Goal: Task Accomplishment & Management: Manage account settings

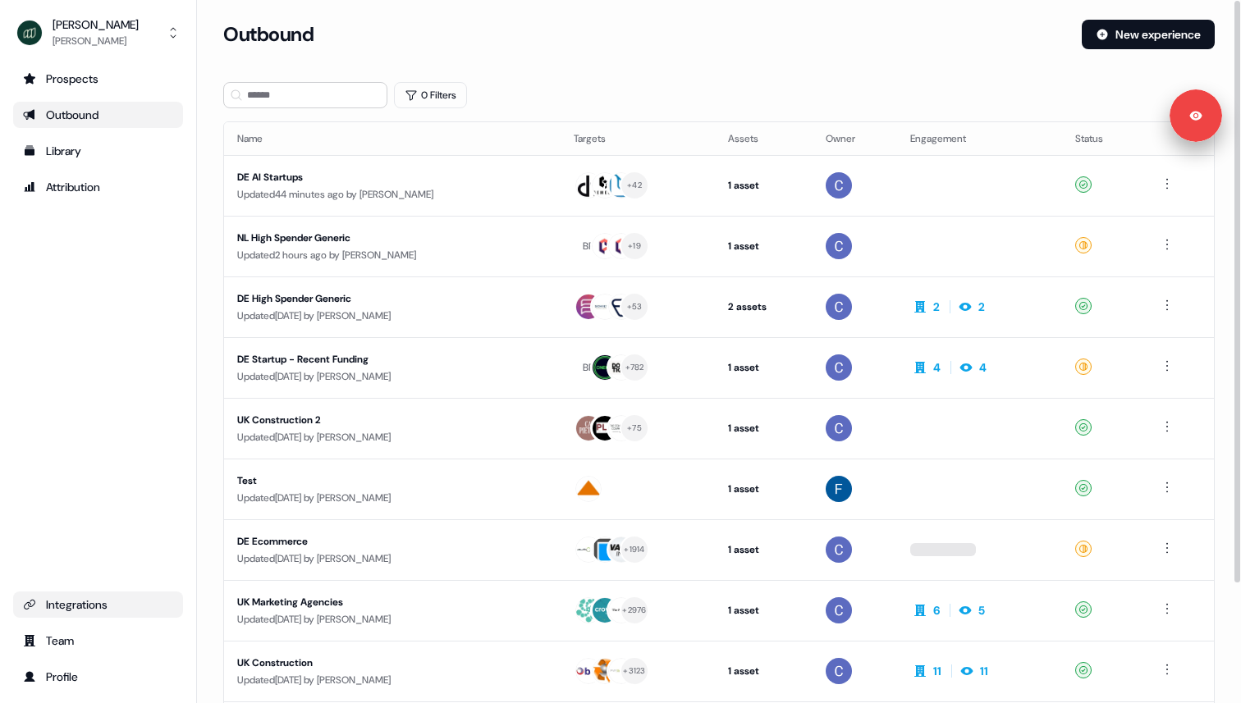
click at [105, 604] on div "Integrations" at bounding box center [98, 605] width 150 height 16
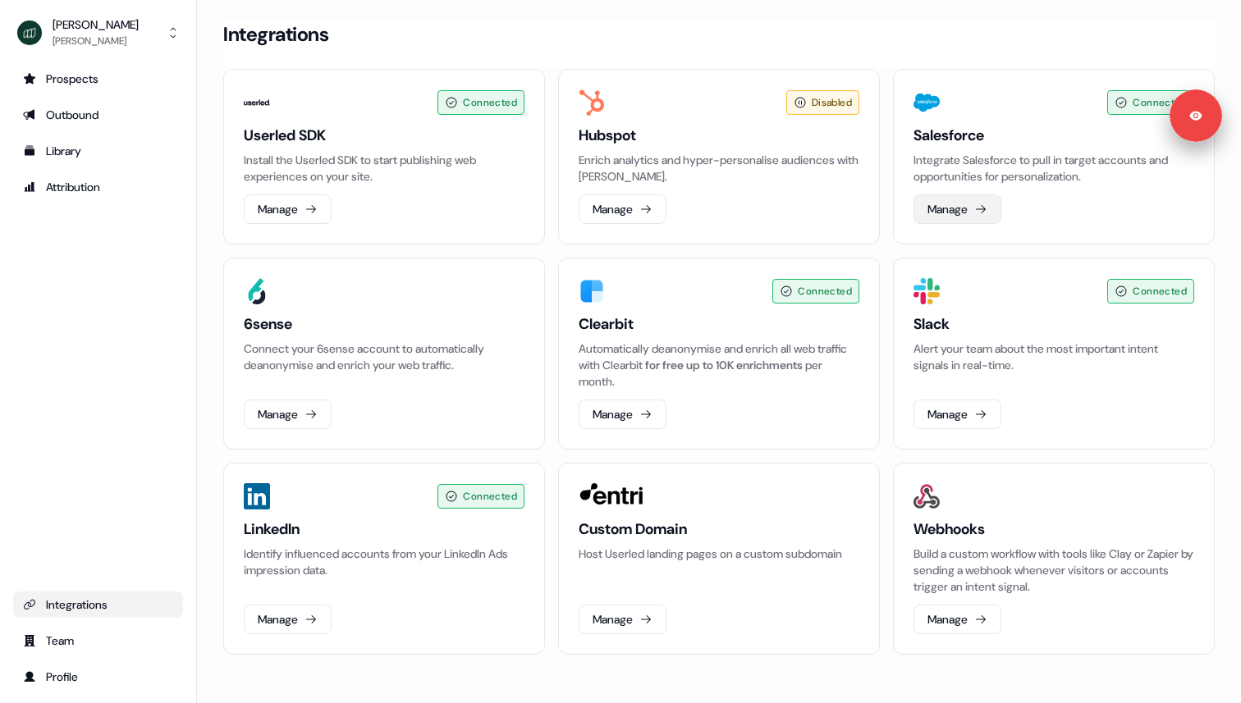
click at [969, 217] on button "Manage" at bounding box center [957, 210] width 88 height 30
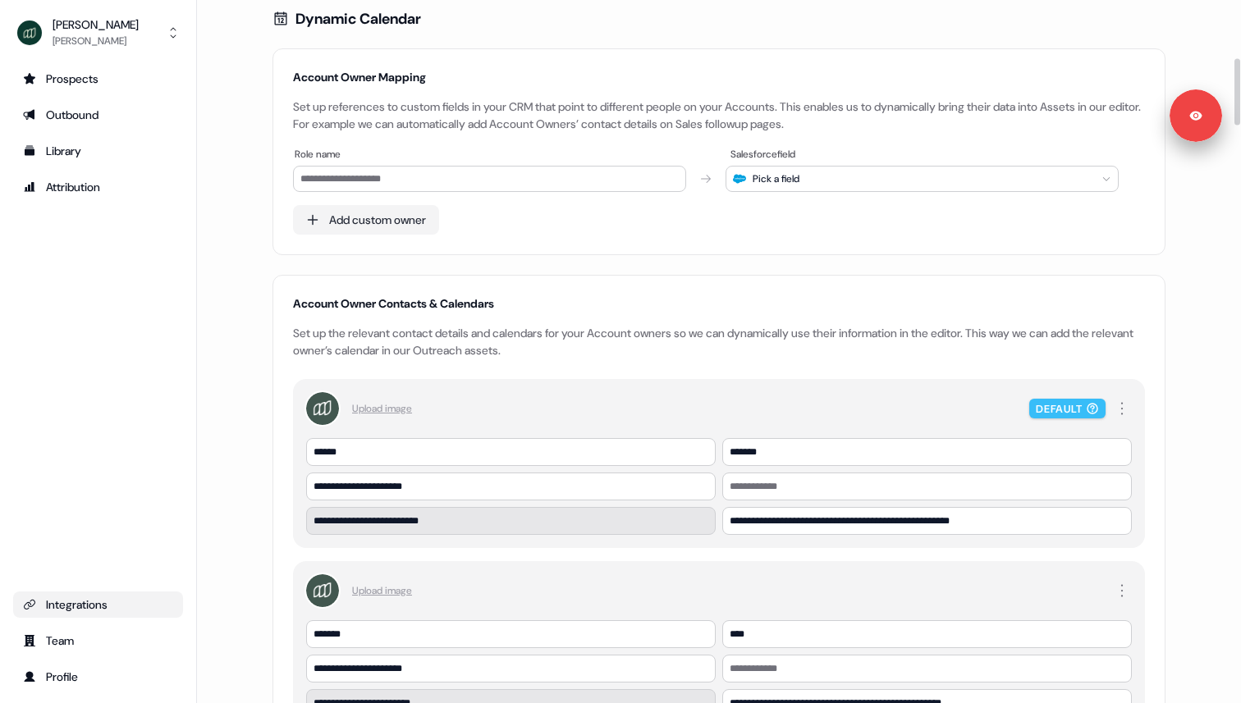
scroll to position [576, 0]
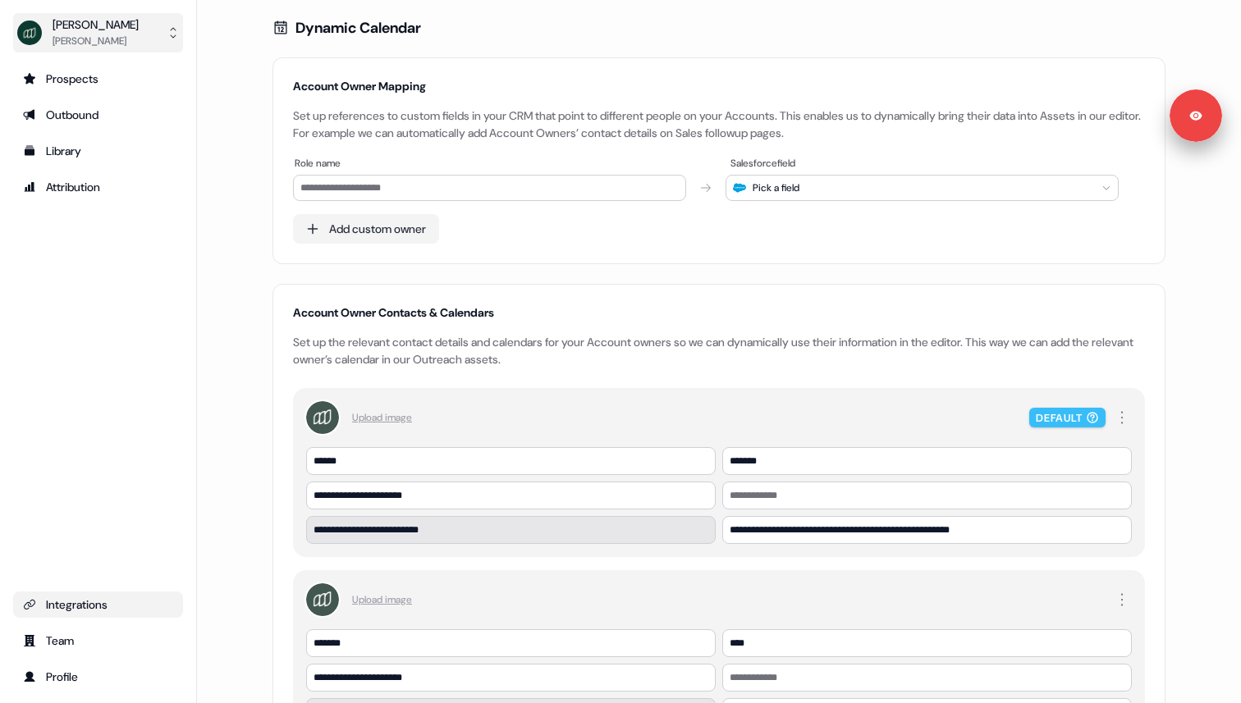
click at [72, 34] on div "[PERSON_NAME]" at bounding box center [96, 41] width 86 height 16
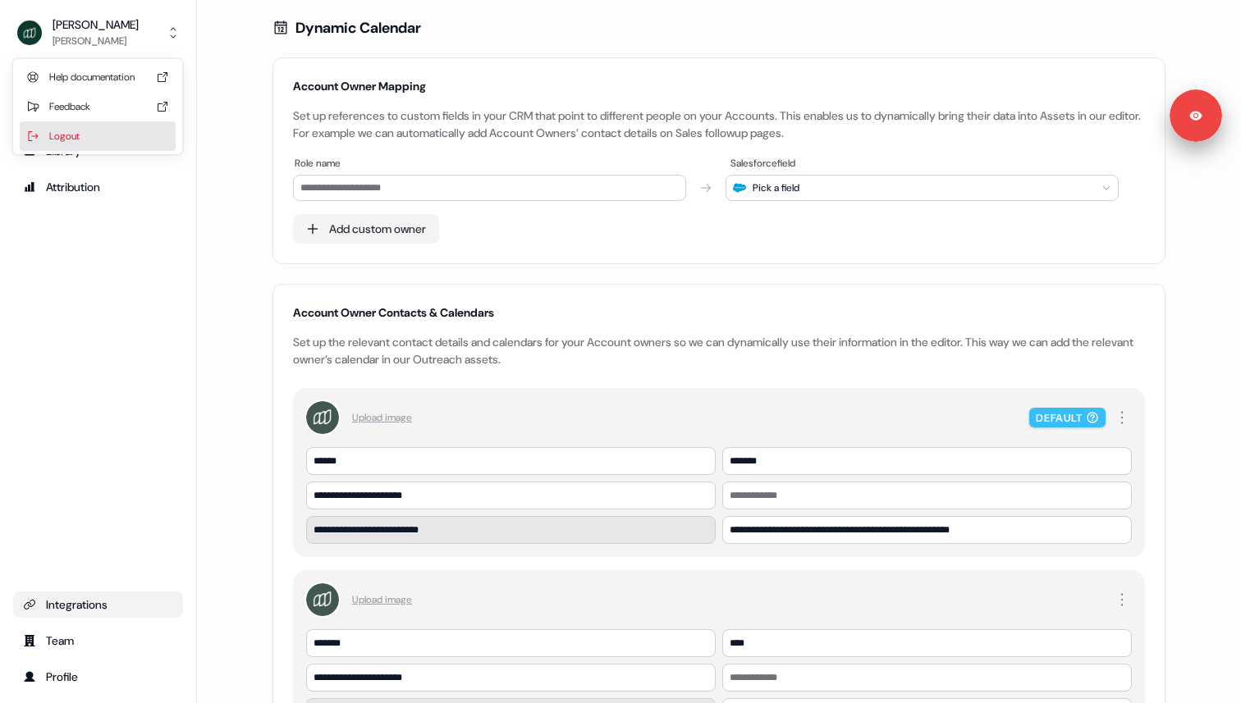
click at [98, 140] on div "Logout" at bounding box center [98, 136] width 156 height 30
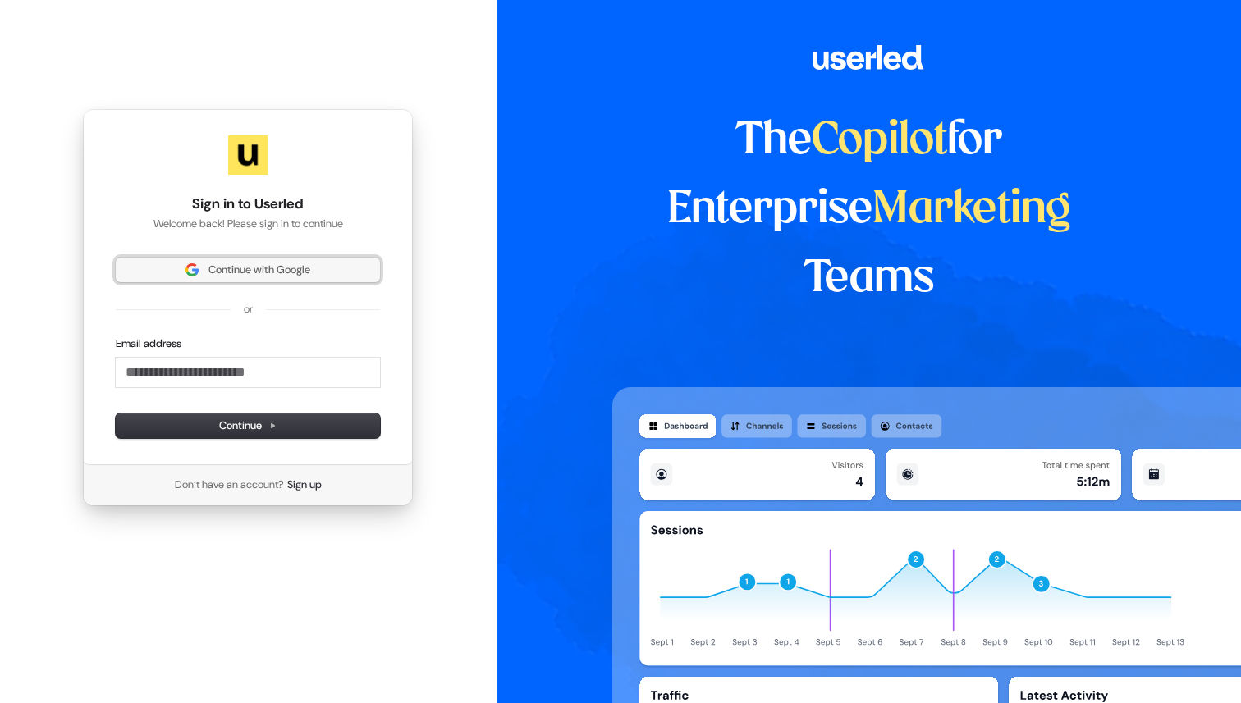
click at [208, 268] on span "Continue with Google" at bounding box center [259, 270] width 102 height 15
